Goal: Information Seeking & Learning: Learn about a topic

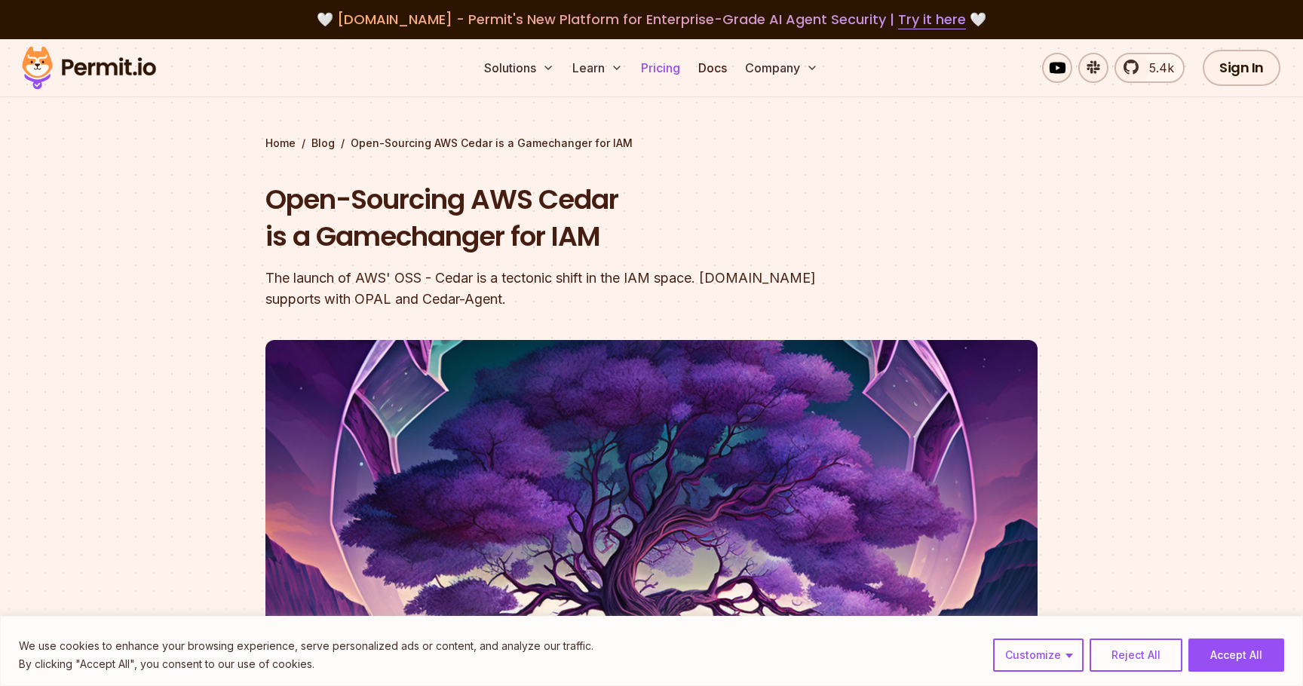
click at [675, 61] on link "Pricing" at bounding box center [660, 68] width 51 height 30
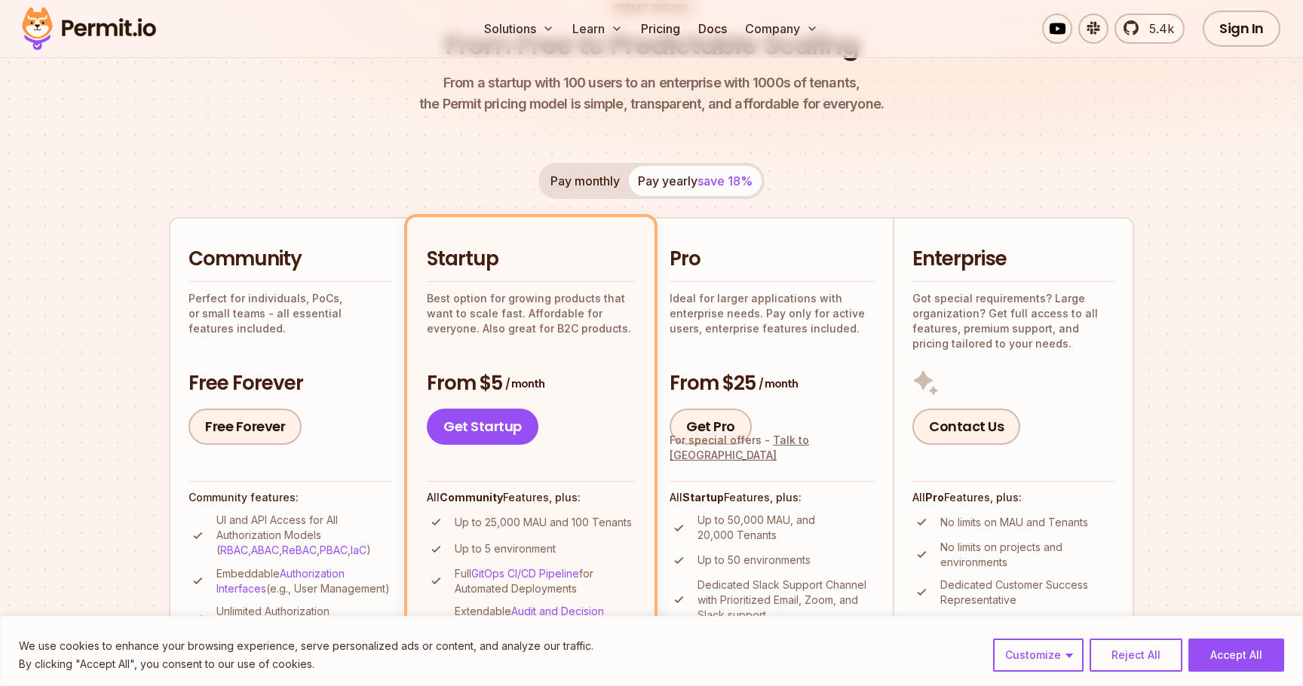
scroll to position [185, 0]
click at [604, 181] on button "Pay monthly" at bounding box center [584, 180] width 87 height 30
click at [651, 185] on button "Pay yearly save 18%" at bounding box center [695, 180] width 133 height 30
click at [599, 182] on button "Pay monthly" at bounding box center [584, 180] width 87 height 30
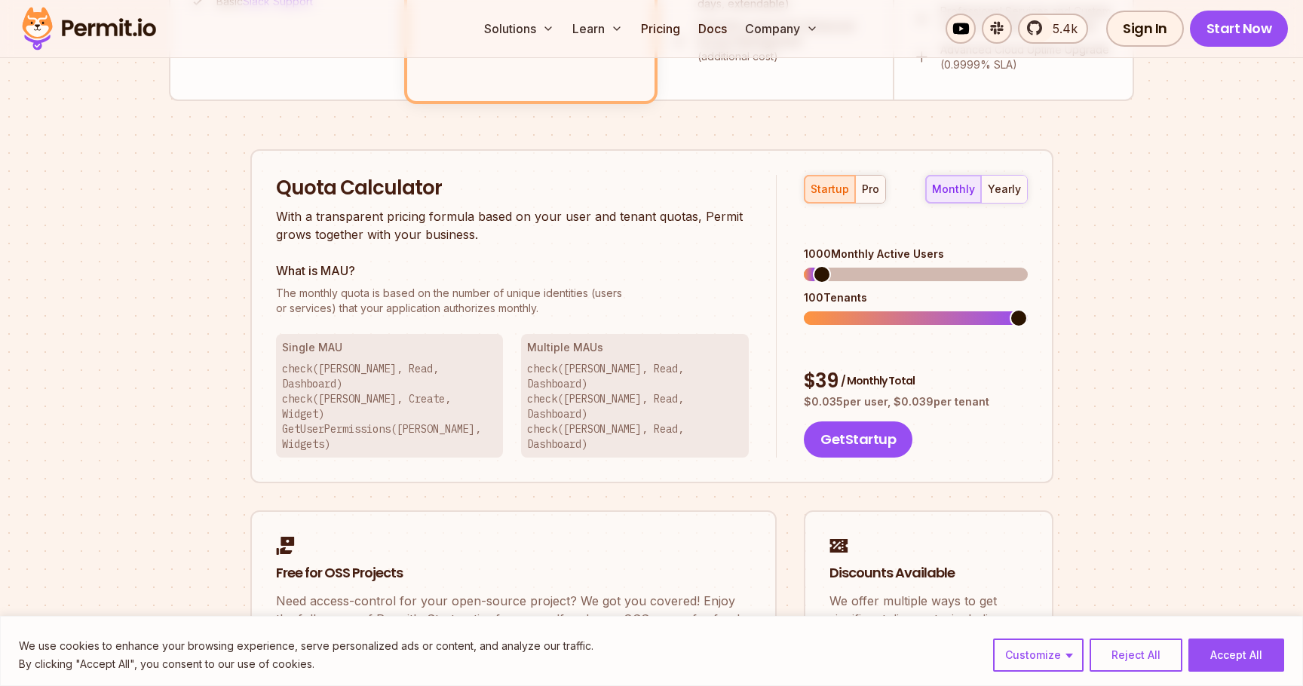
scroll to position [887, 0]
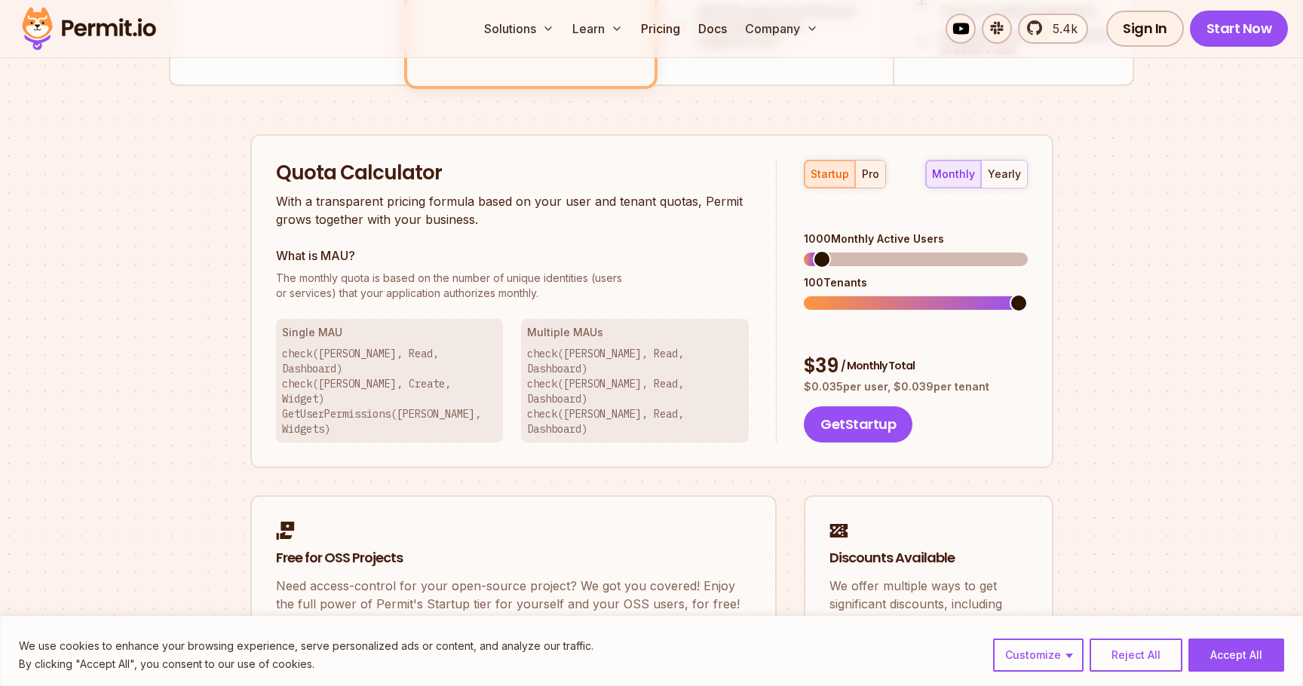
click at [862, 168] on div "pro" at bounding box center [870, 174] width 17 height 15
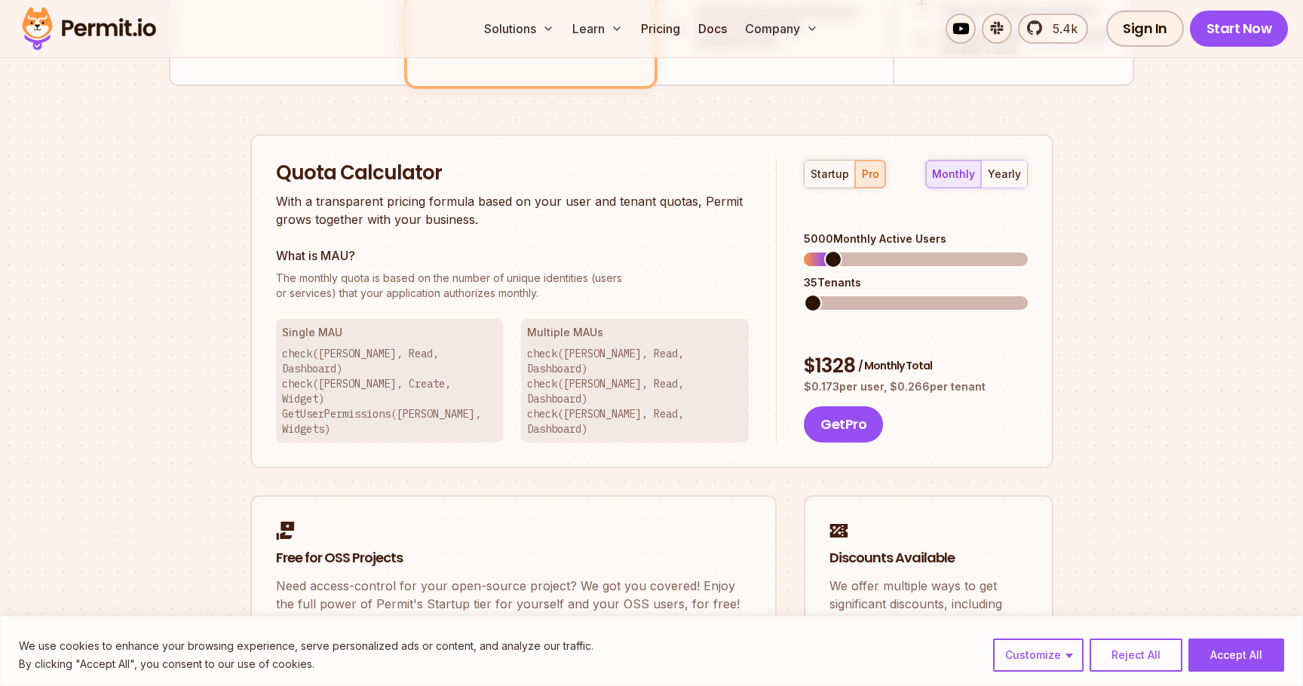
click at [804, 294] on span at bounding box center [813, 303] width 18 height 18
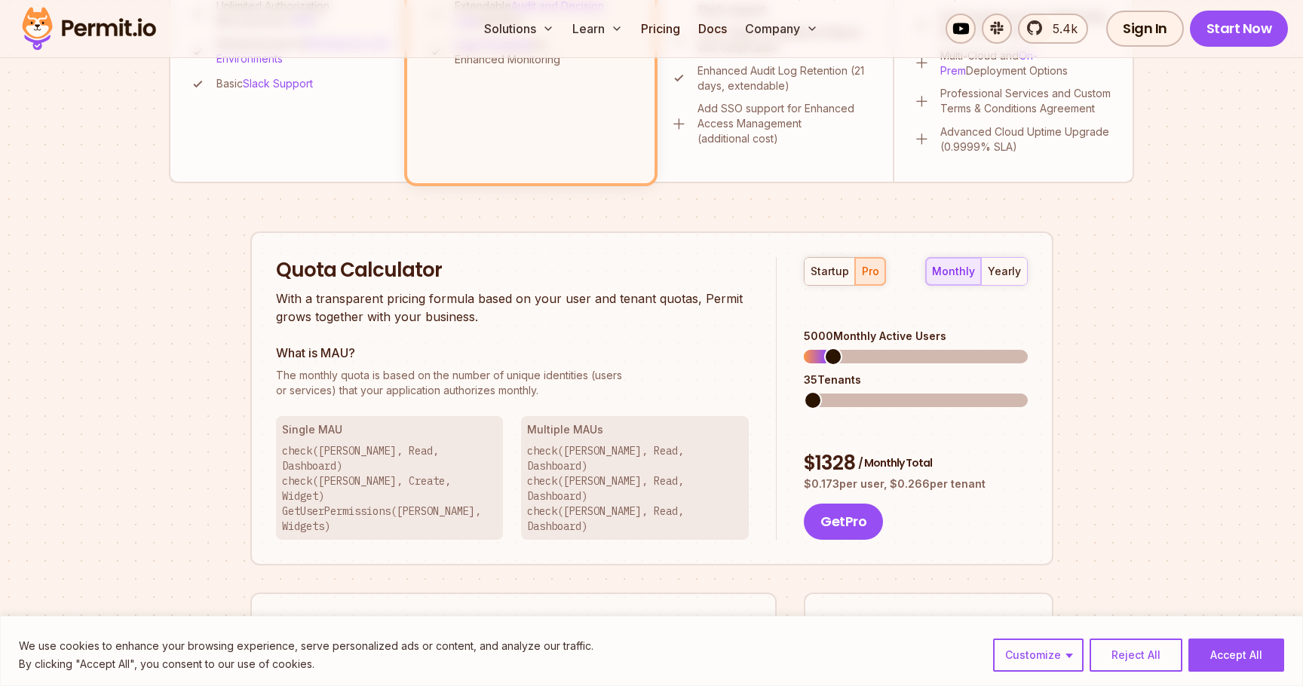
scroll to position [791, 0]
click at [804, 395] on span at bounding box center [813, 399] width 18 height 18
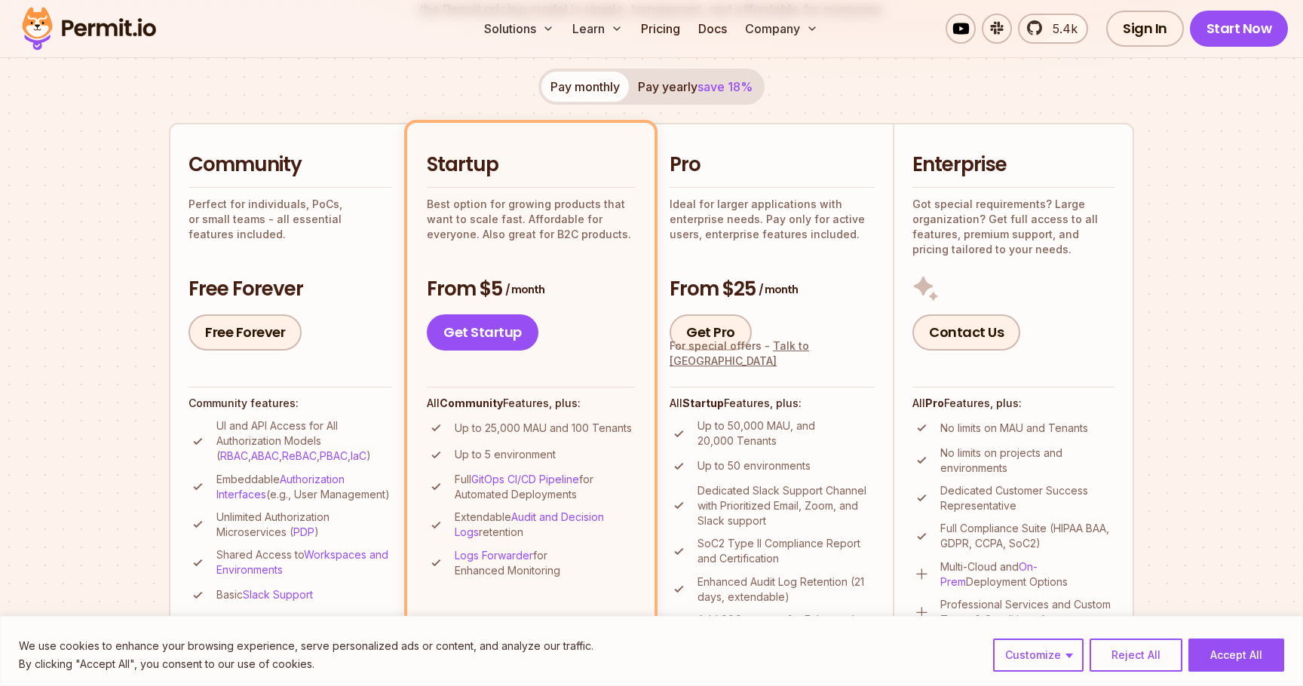
scroll to position [0, 0]
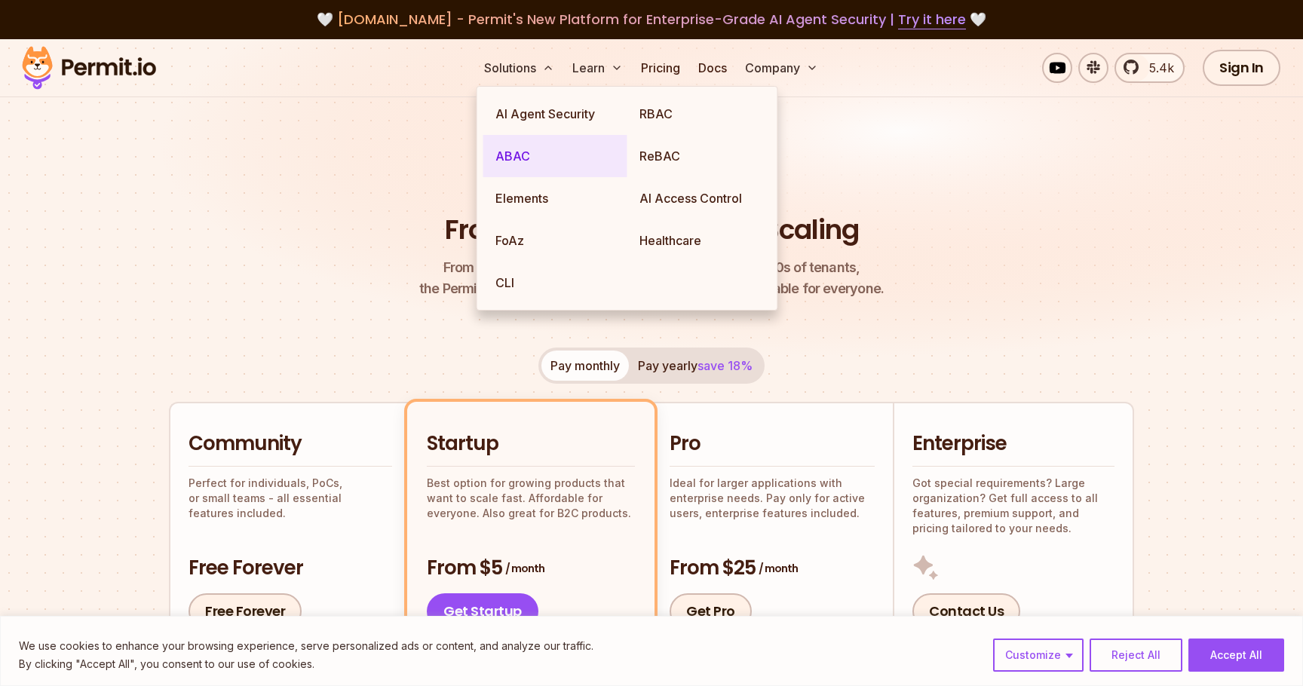
click at [546, 152] on link "ABAC" at bounding box center [555, 156] width 144 height 42
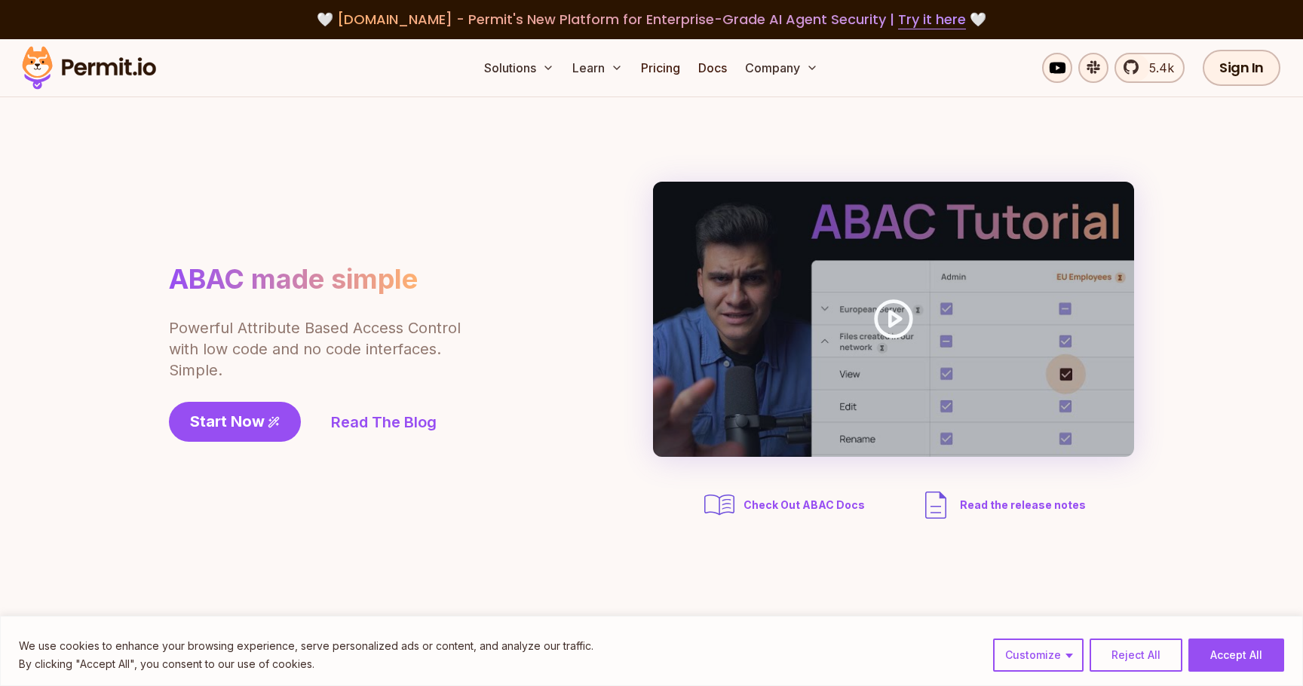
click at [345, 185] on div "ABAC made simple Powerful Attribute Based Access Control with low code and no c…" at bounding box center [651, 352] width 965 height 341
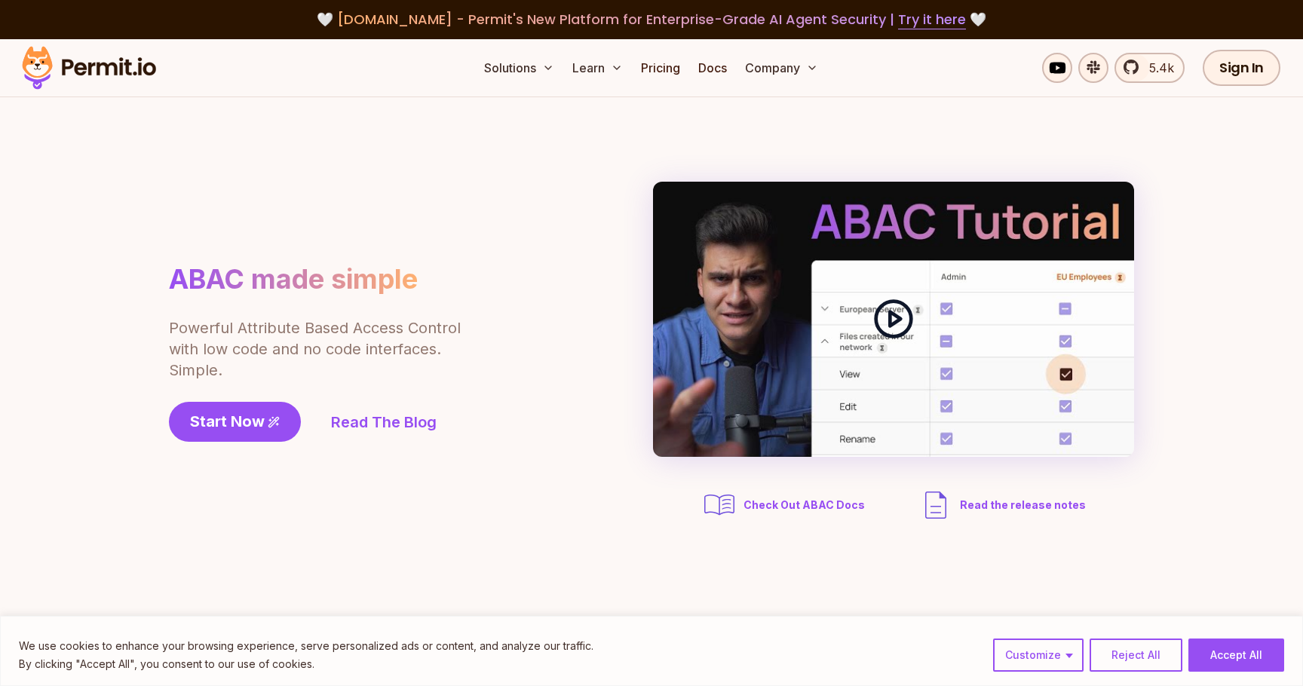
click at [899, 314] on icon at bounding box center [893, 319] width 42 height 42
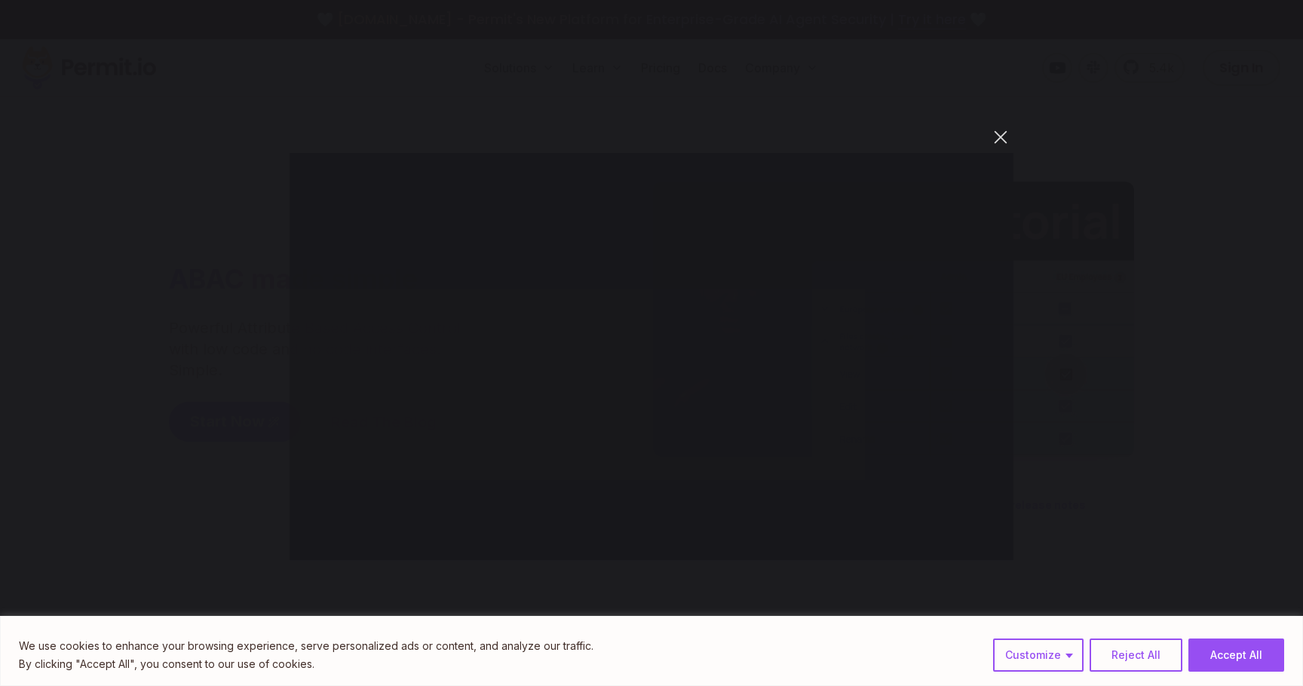
click at [1003, 131] on button "You can close this modal content with the ESC key" at bounding box center [1001, 137] width 26 height 26
